Goal: Information Seeking & Learning: Learn about a topic

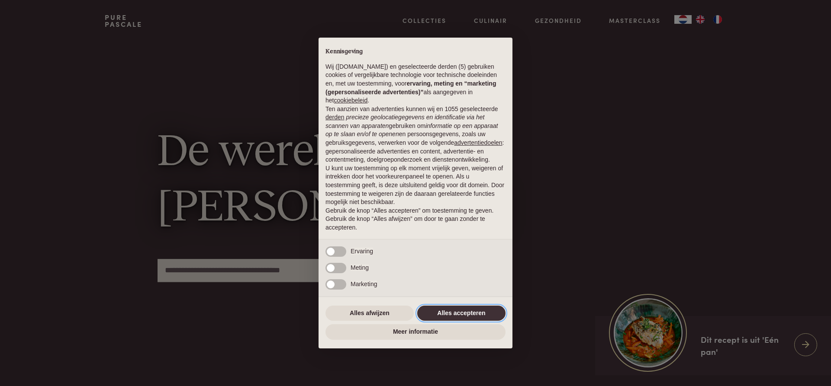
click at [472, 316] on button "Alles accepteren" at bounding box center [461, 314] width 88 height 16
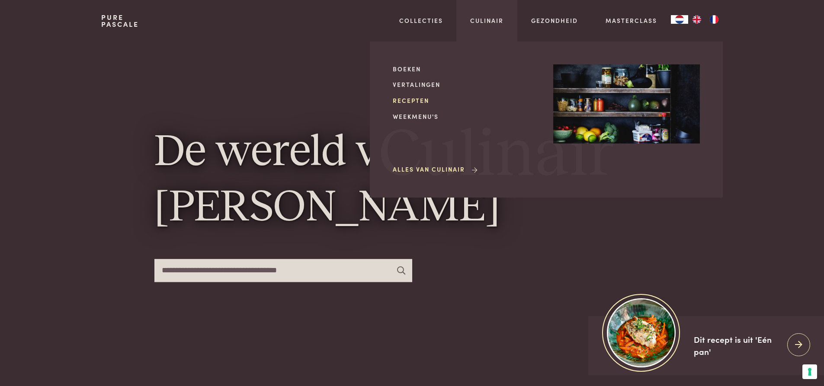
click at [418, 99] on link "Recepten" at bounding box center [466, 100] width 147 height 9
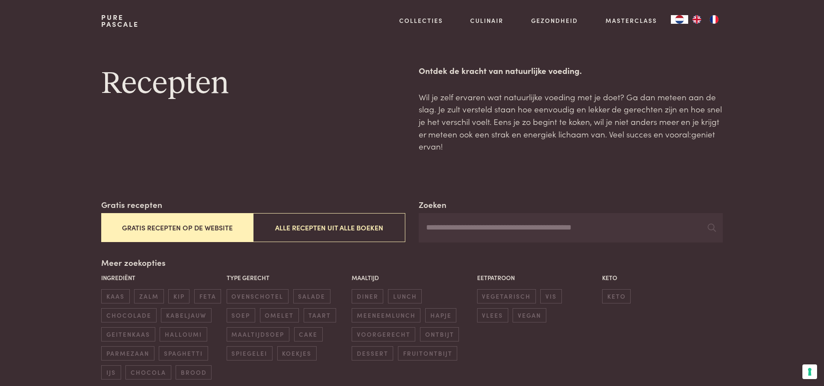
scroll to position [43, 0]
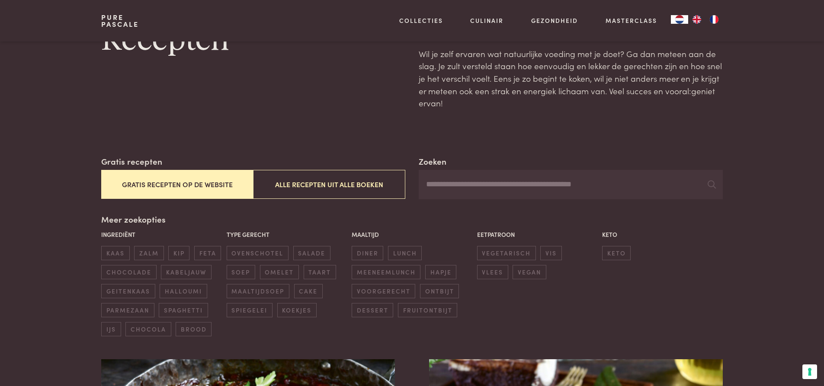
click at [181, 186] on button "Gratis recepten op de website" at bounding box center [177, 184] width 152 height 29
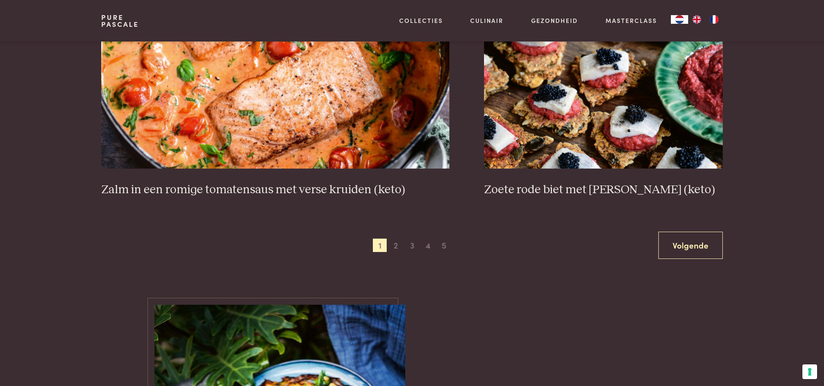
scroll to position [1626, 0]
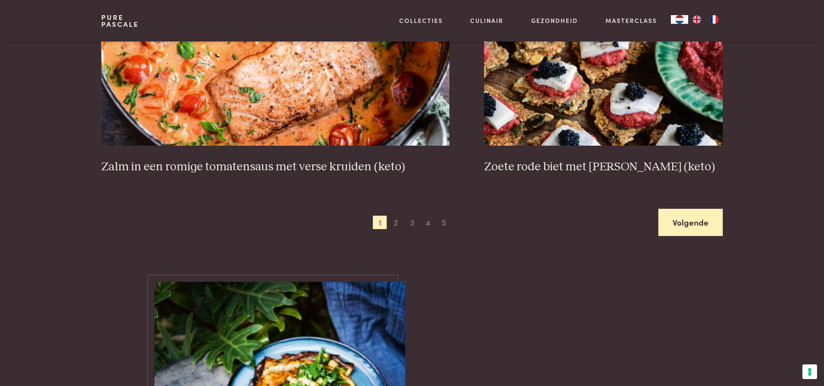
click at [702, 219] on link "Volgende" at bounding box center [690, 222] width 64 height 27
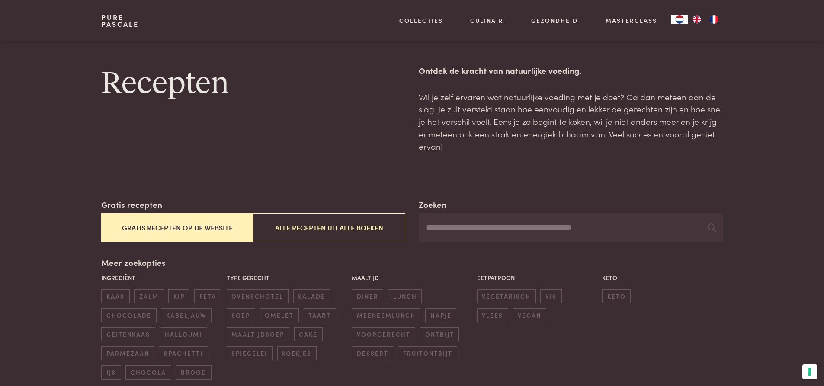
scroll to position [43, 0]
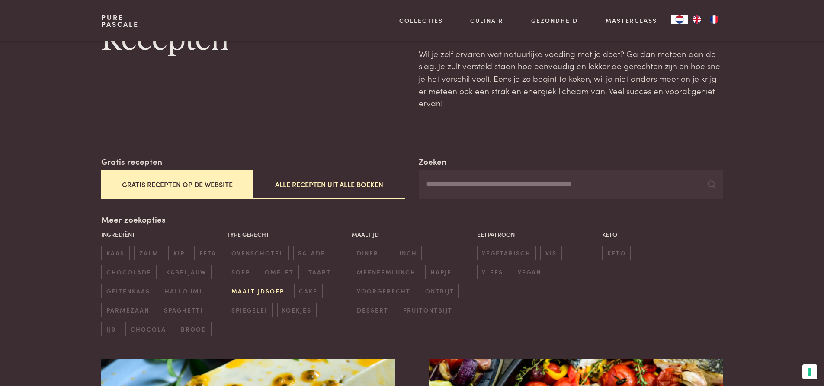
click at [269, 289] on span "maaltijdsoep" at bounding box center [258, 291] width 63 height 14
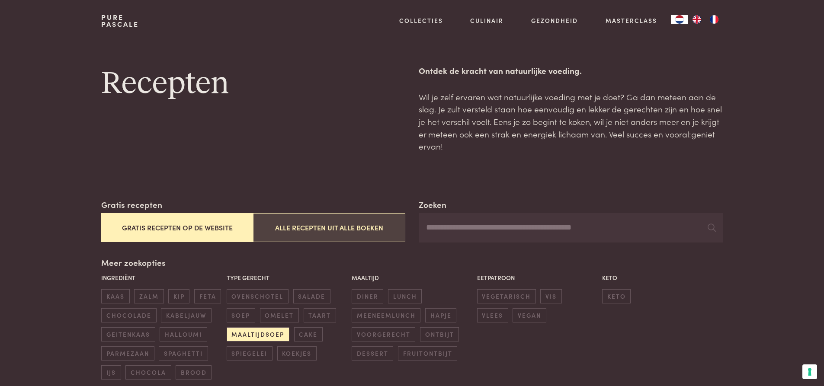
click at [305, 228] on button "Alle recepten uit alle boeken" at bounding box center [329, 227] width 152 height 29
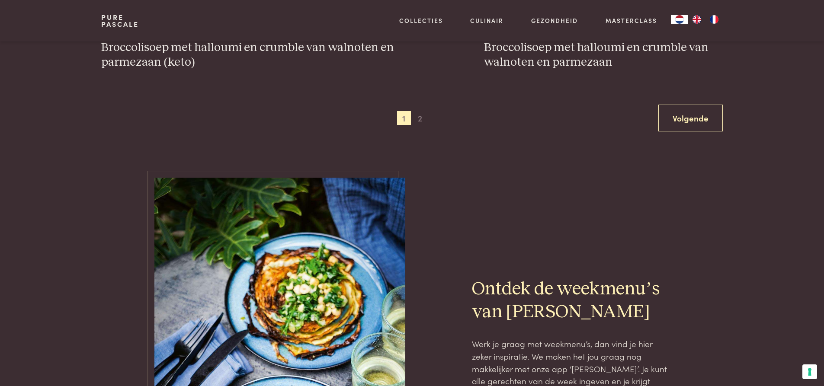
scroll to position [1713, 0]
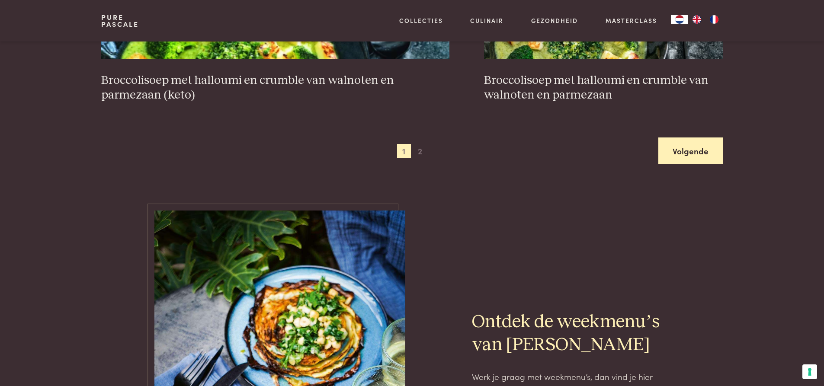
click at [696, 159] on link "Volgende" at bounding box center [690, 151] width 64 height 27
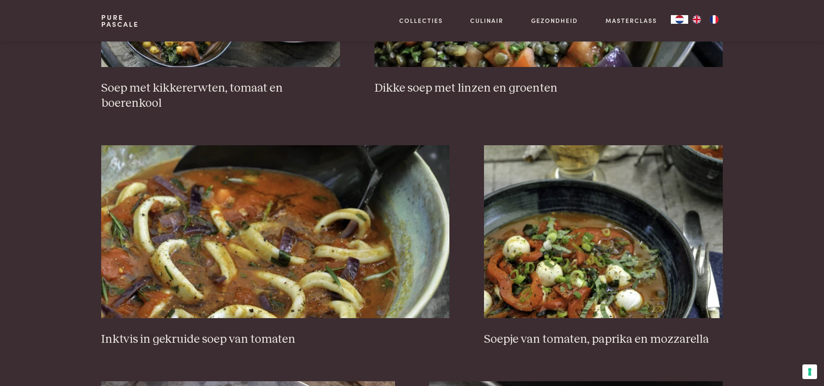
scroll to position [588, 0]
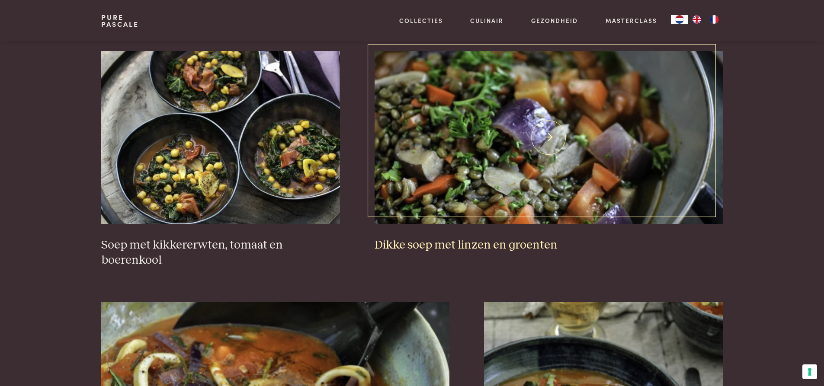
click at [485, 180] on img at bounding box center [549, 137] width 348 height 173
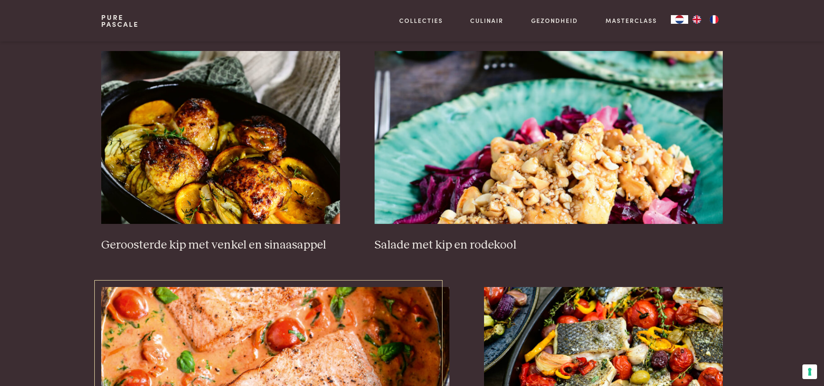
click at [274, 287] on img at bounding box center [275, 373] width 348 height 173
click at [287, 287] on img at bounding box center [275, 373] width 348 height 173
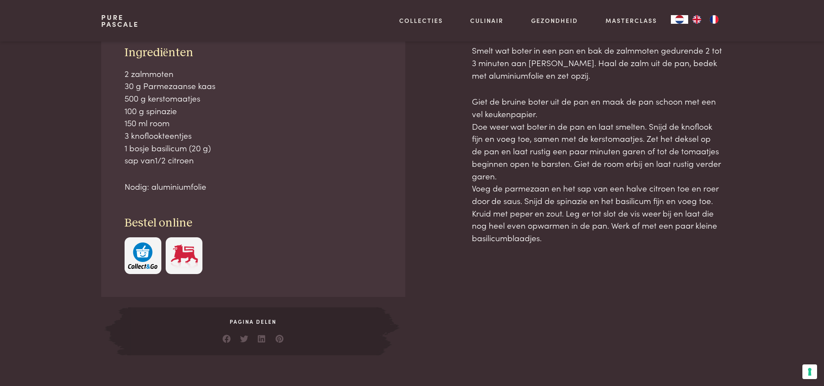
scroll to position [389, 0]
